Goal: Check status: Check status

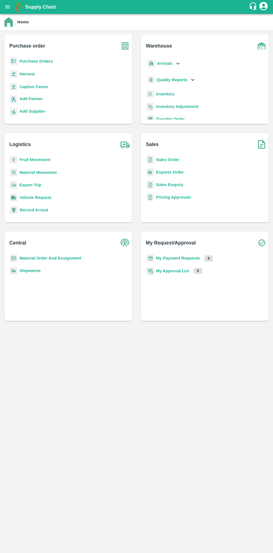
click at [32, 63] on b "Purchase Orders" at bounding box center [35, 61] width 33 height 4
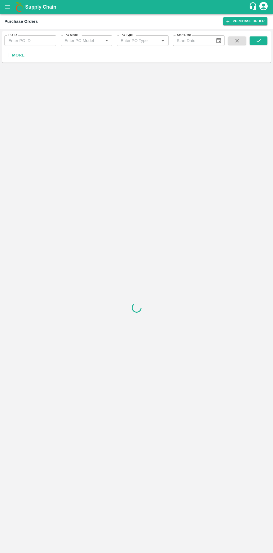
click at [31, 43] on input "PO ID" at bounding box center [30, 40] width 52 height 11
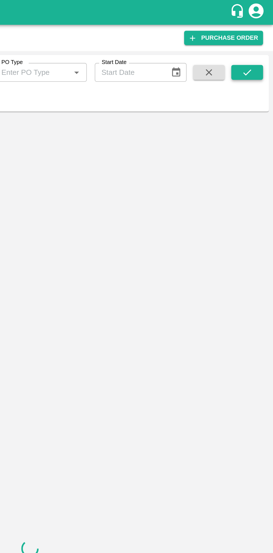
type input "61996"
click at [254, 43] on button "submit" at bounding box center [258, 40] width 18 height 8
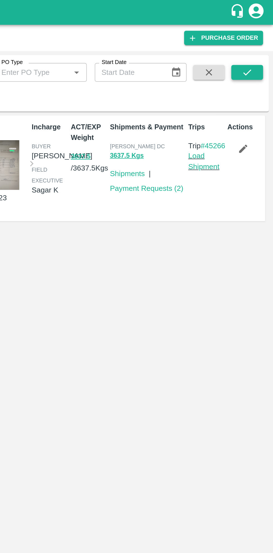
click at [259, 40] on icon "submit" at bounding box center [258, 41] width 6 height 6
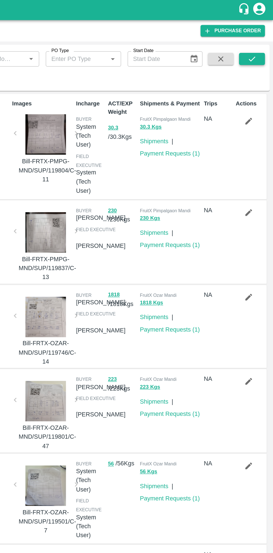
click at [259, 40] on icon "submit" at bounding box center [258, 41] width 6 height 6
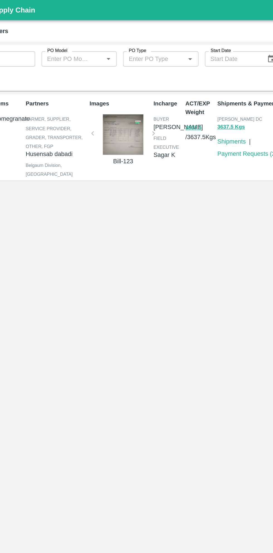
click at [118, 92] on div at bounding box center [116, 93] width 37 height 28
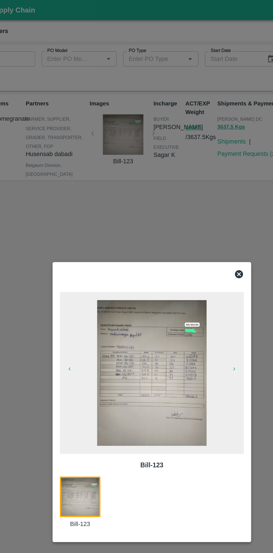
click at [150, 257] on img at bounding box center [136, 256] width 75 height 100
click at [198, 186] on icon at bounding box center [196, 188] width 7 height 7
